Goal: Navigation & Orientation: Understand site structure

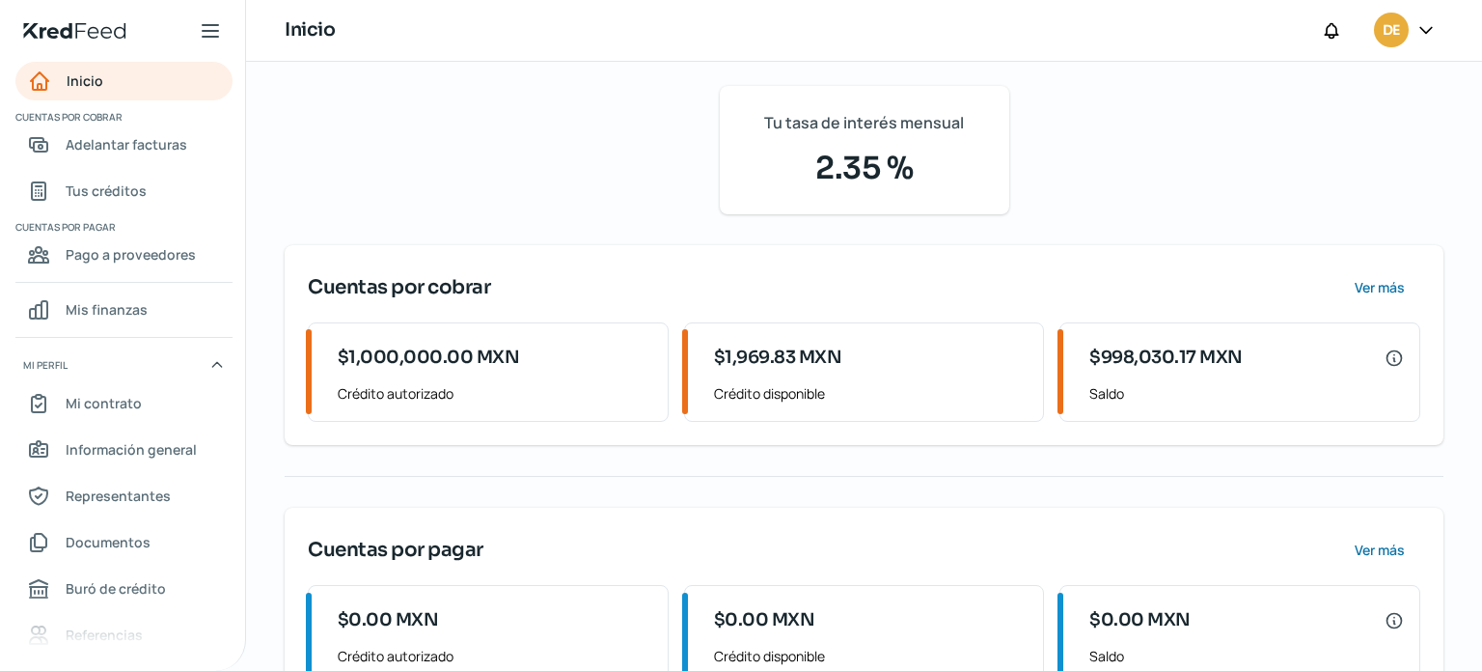
scroll to position [89, 0]
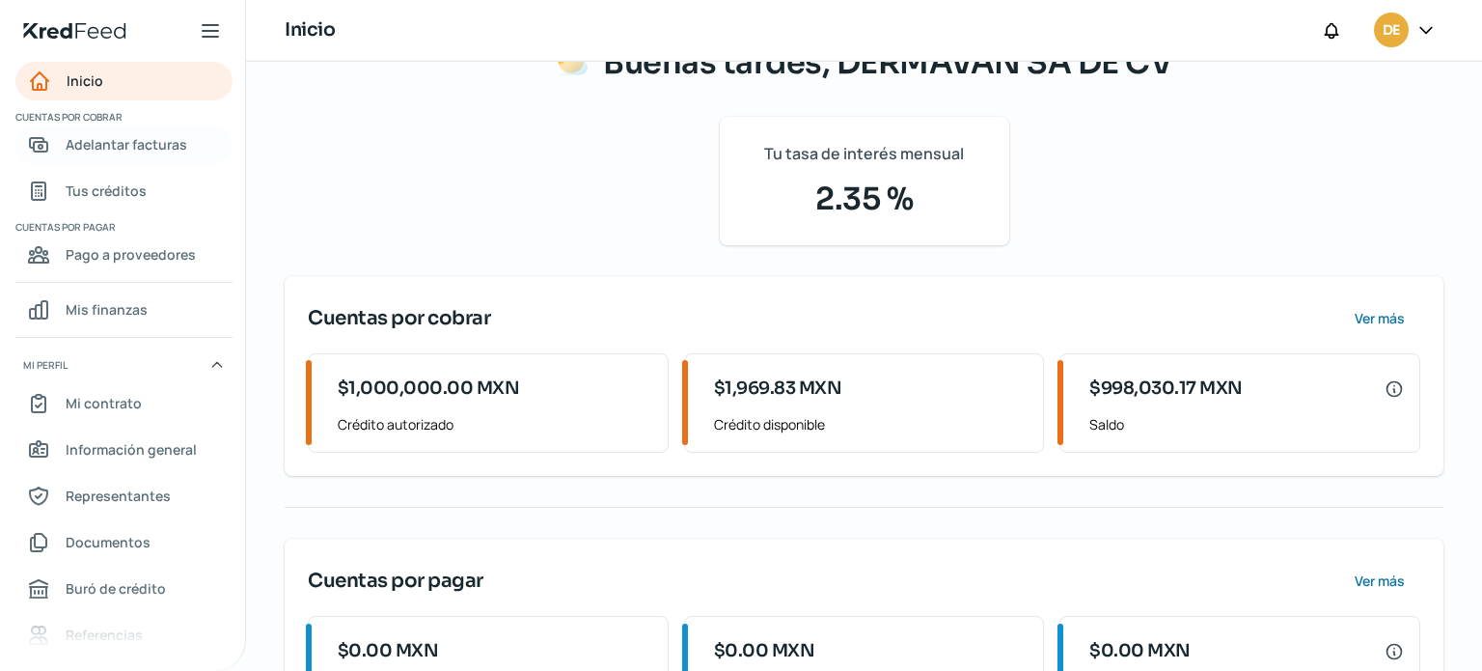
click at [124, 139] on span "Adelantar facturas" at bounding box center [127, 144] width 122 height 24
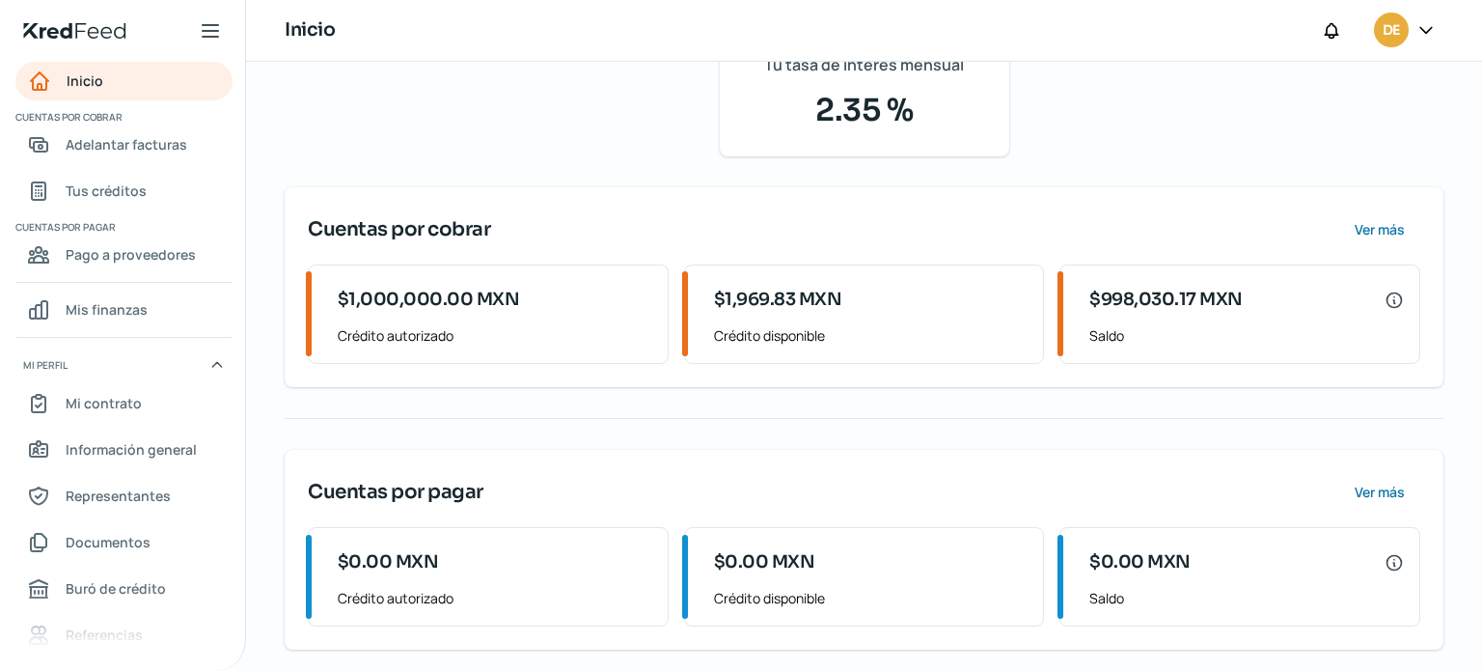
scroll to position [185, 0]
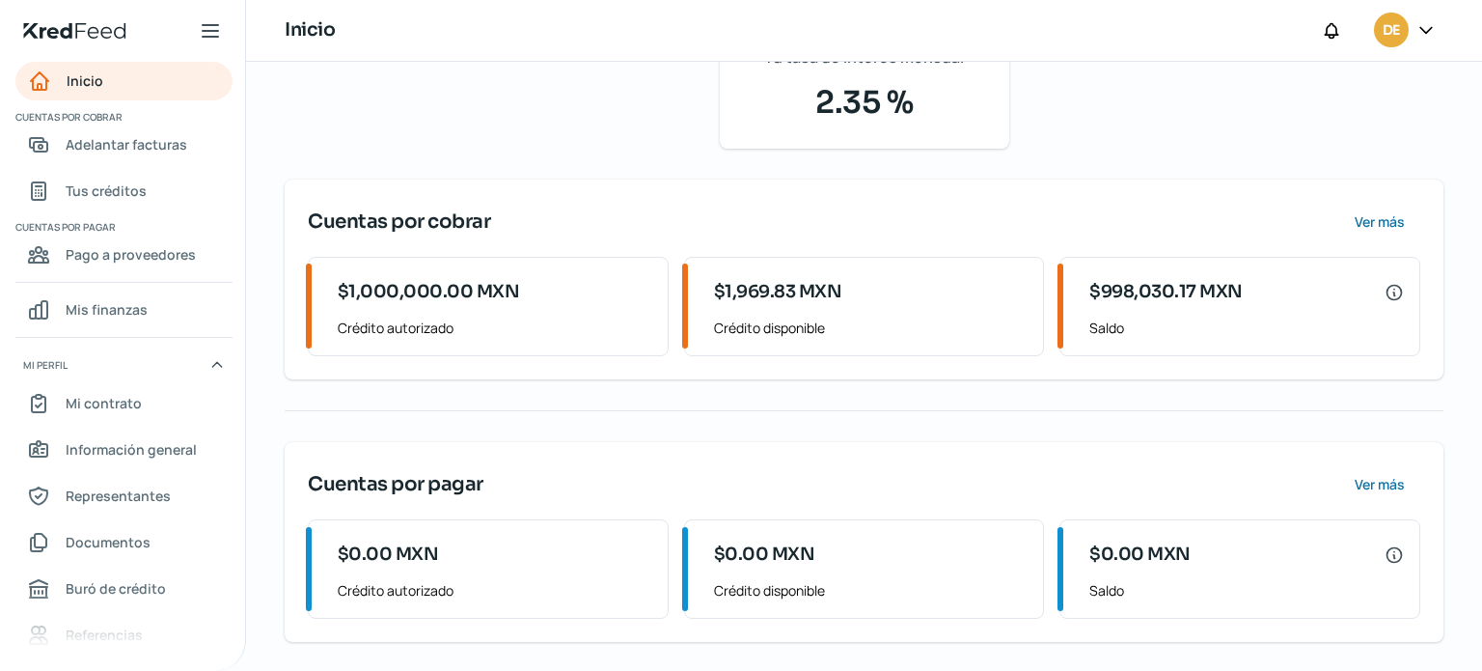
click at [1279, 410] on hr at bounding box center [864, 410] width 1159 height 1
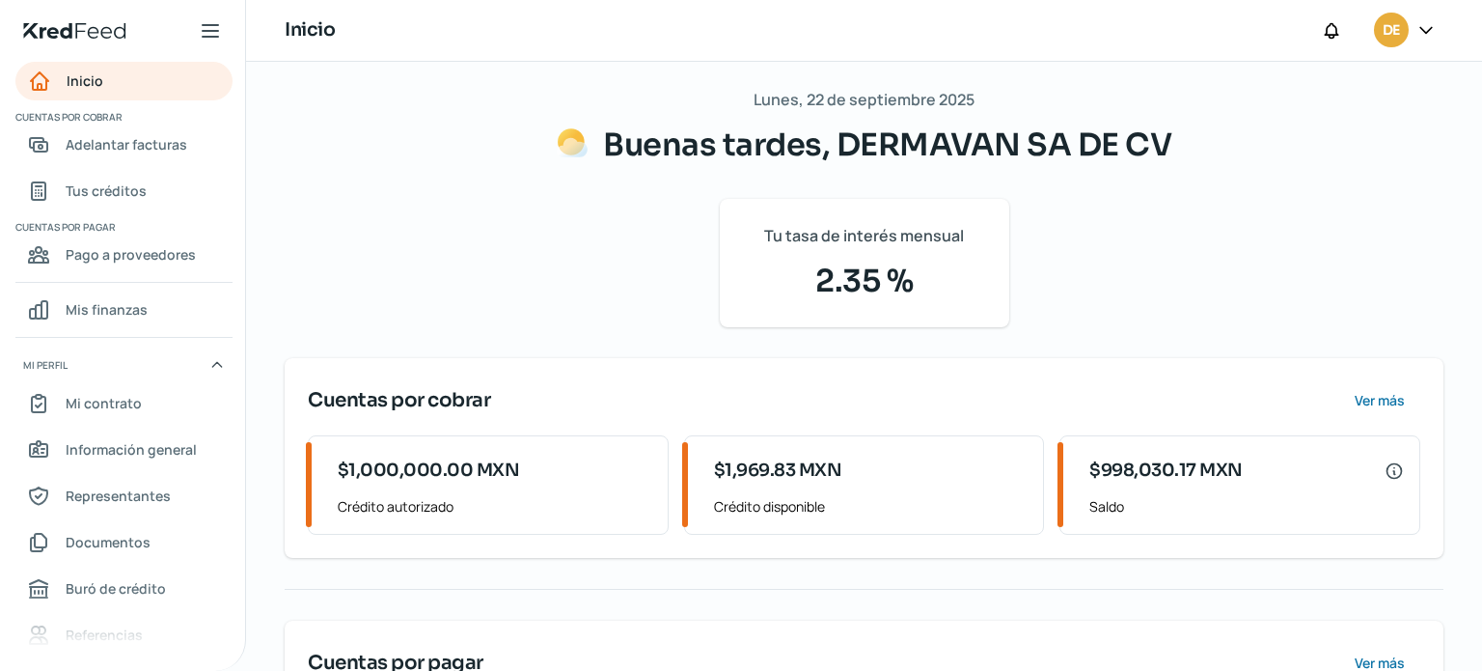
scroll to position [0, 0]
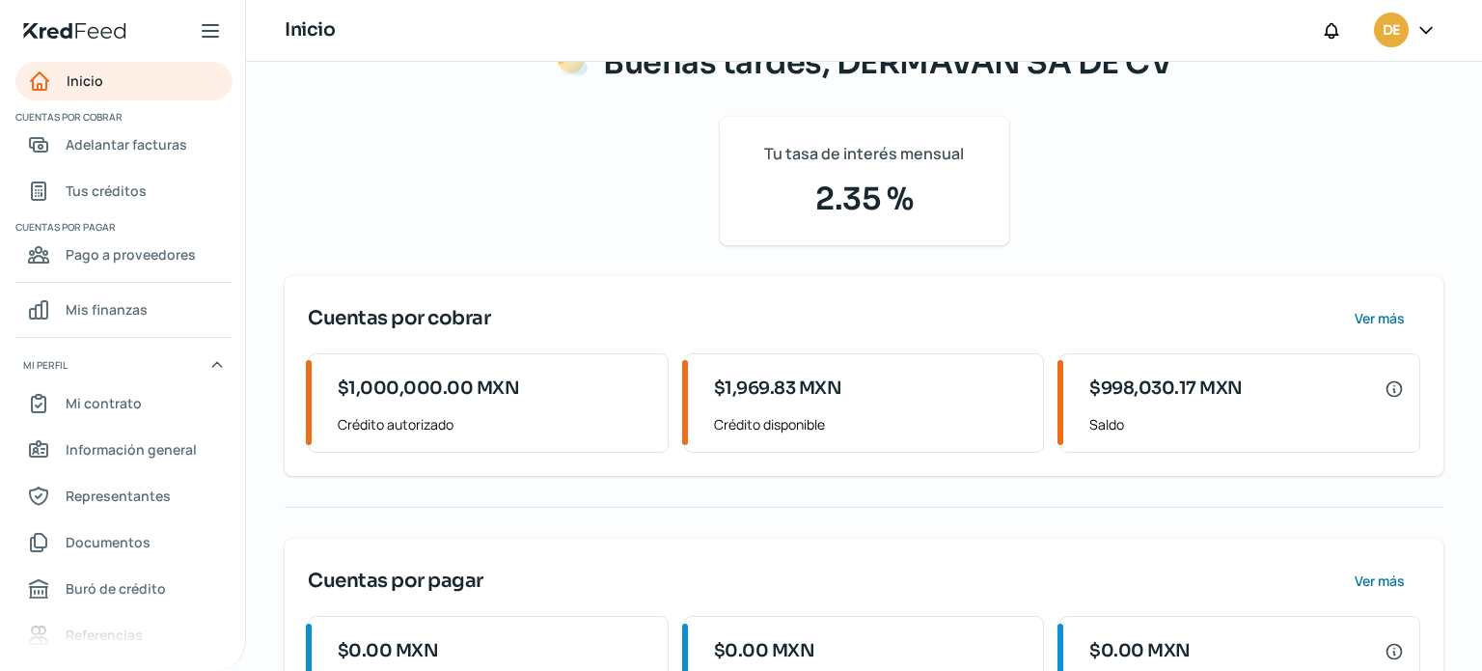
scroll to position [185, 0]
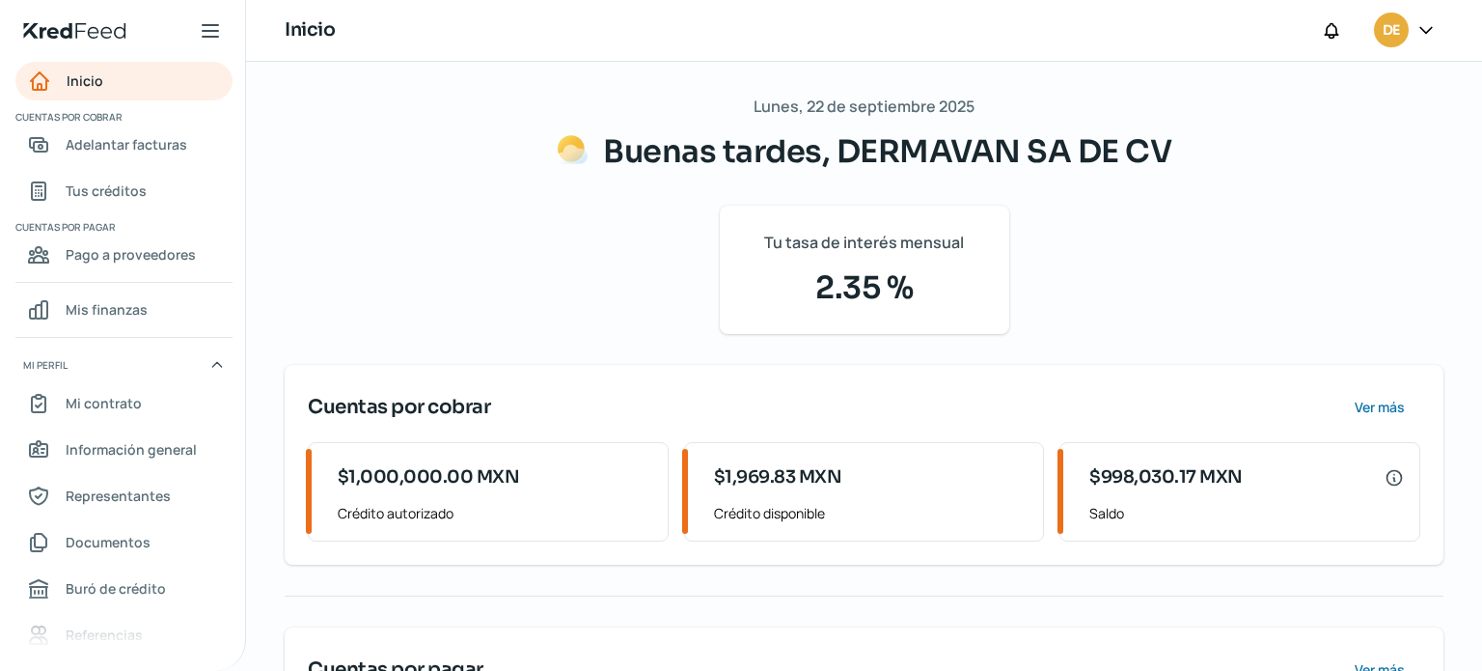
click at [377, 467] on span "$1,000,000.00 MXN" at bounding box center [429, 477] width 182 height 26
click at [100, 194] on span "Tus créditos" at bounding box center [106, 191] width 81 height 24
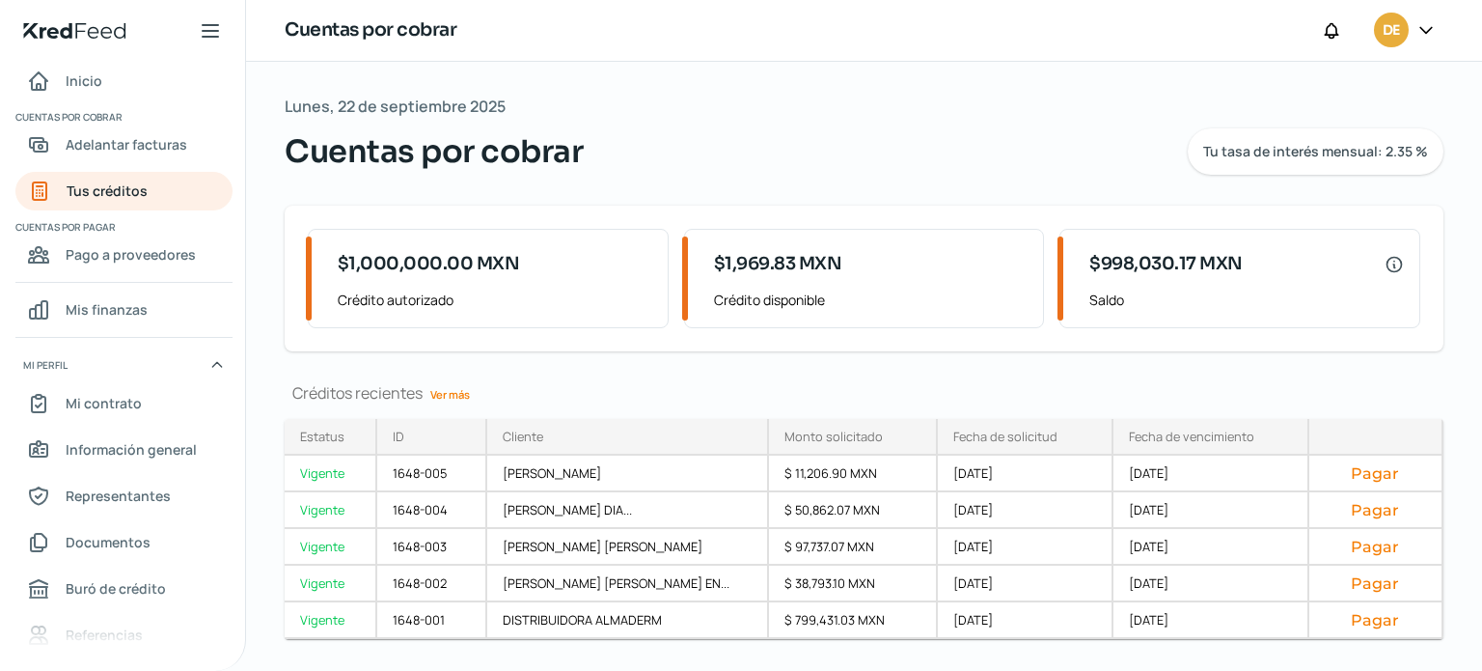
click at [444, 261] on span "$1,000,000.00 MXN" at bounding box center [429, 264] width 182 height 26
click at [445, 299] on span "Crédito autorizado" at bounding box center [495, 300] width 315 height 24
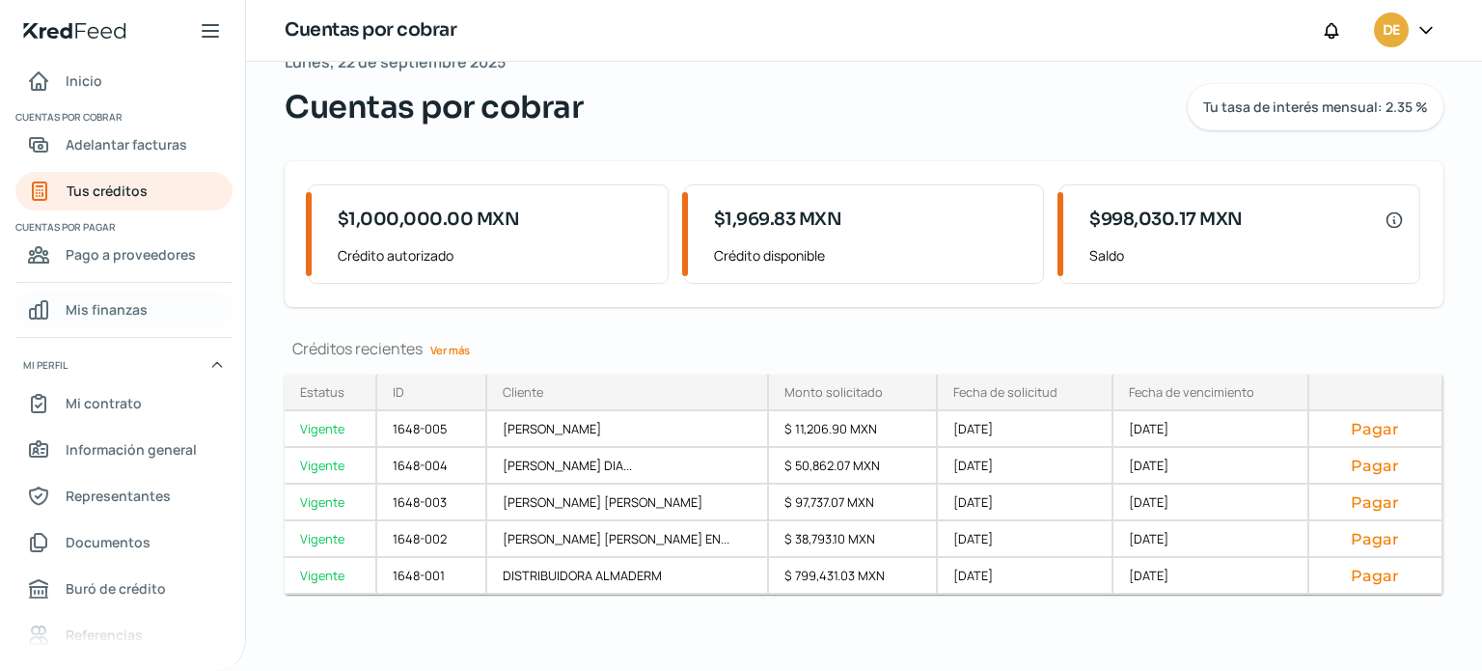
click at [122, 299] on span "Mis finanzas" at bounding box center [107, 309] width 82 height 24
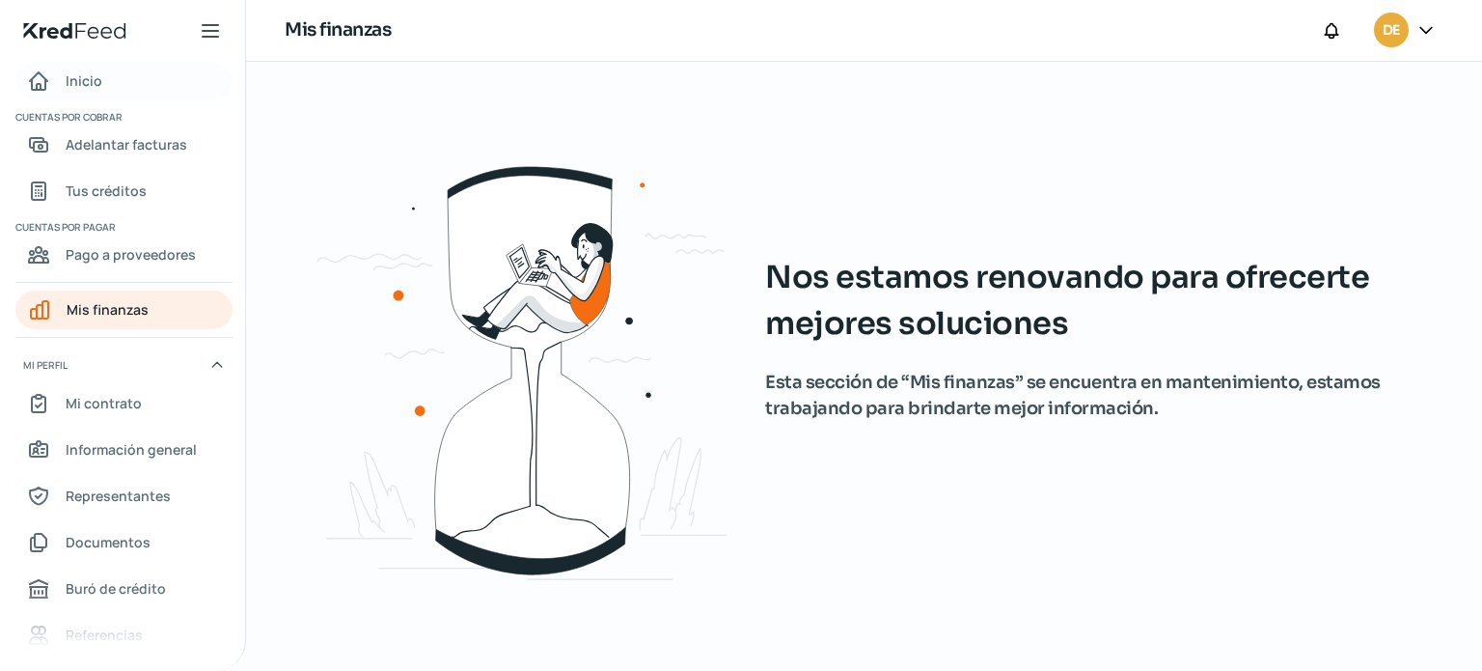
click at [89, 72] on span "Inicio" at bounding box center [84, 81] width 37 height 24
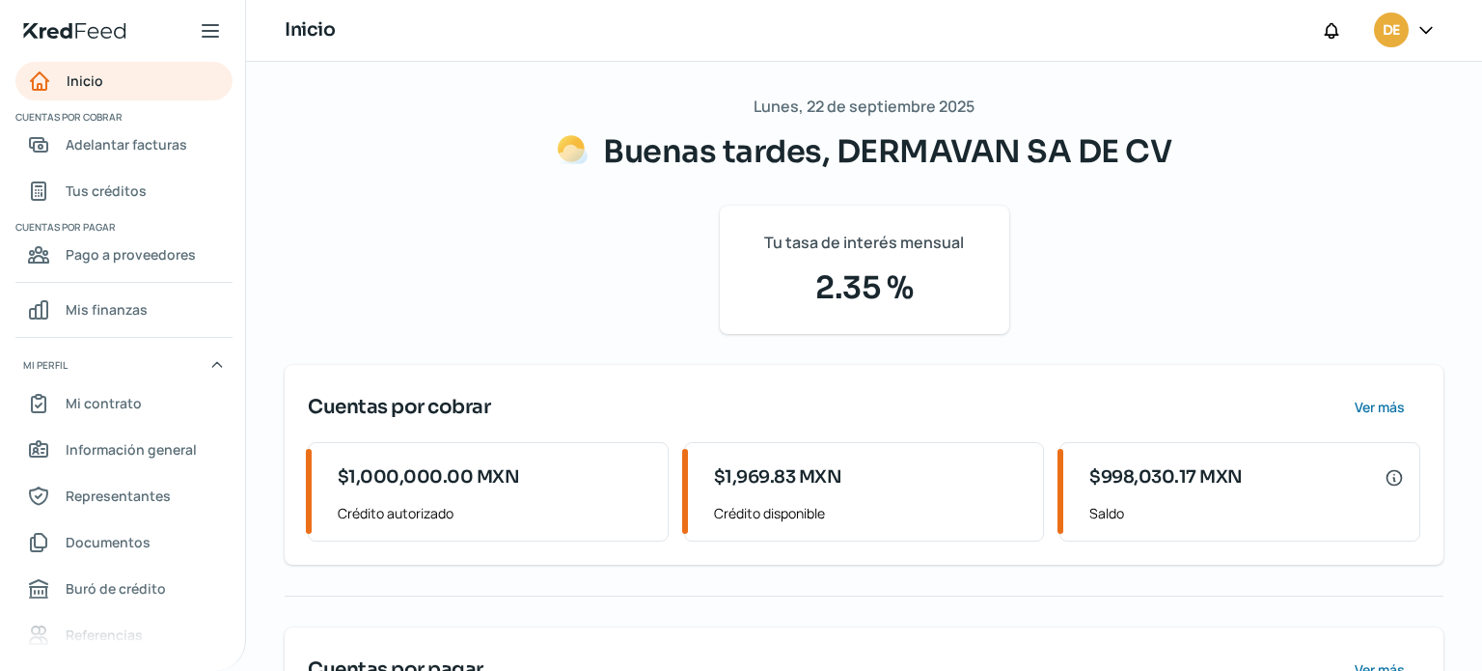
scroll to position [185, 0]
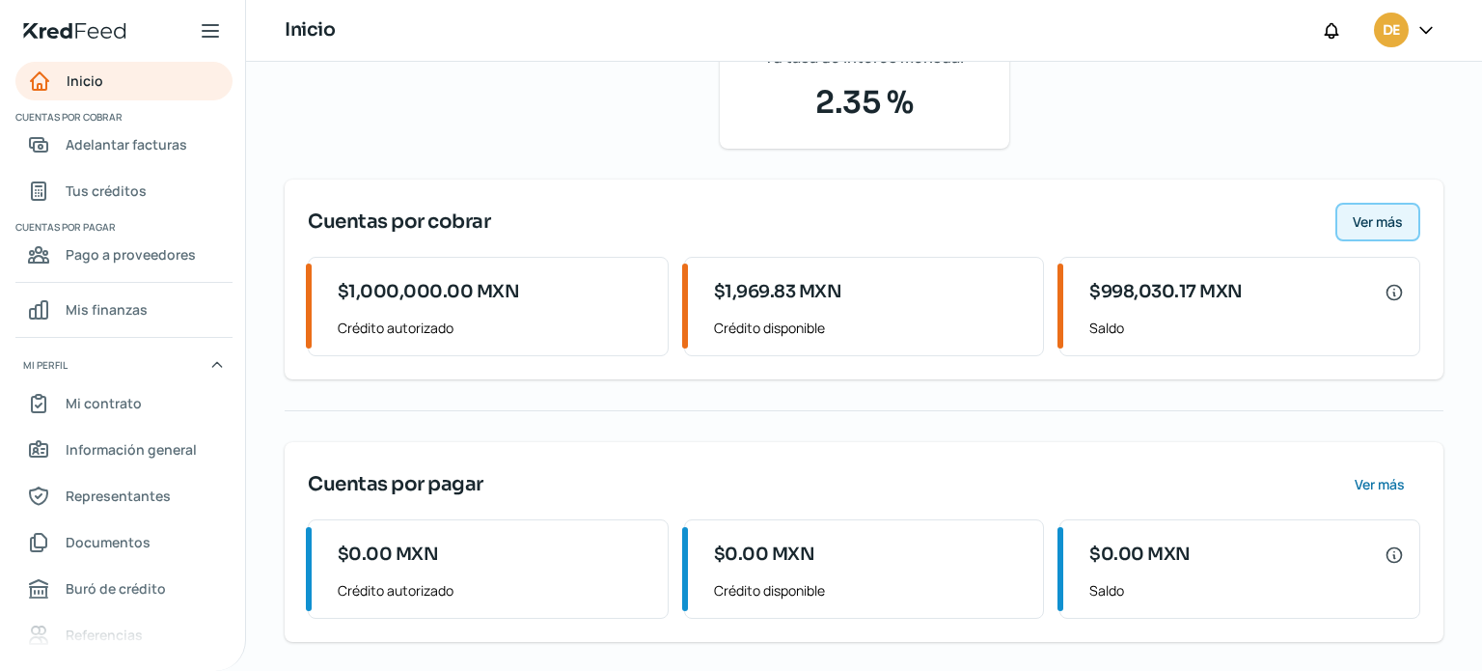
click at [1367, 215] on span "Ver más" at bounding box center [1378, 222] width 50 height 14
